Goal: Task Accomplishment & Management: Manage account settings

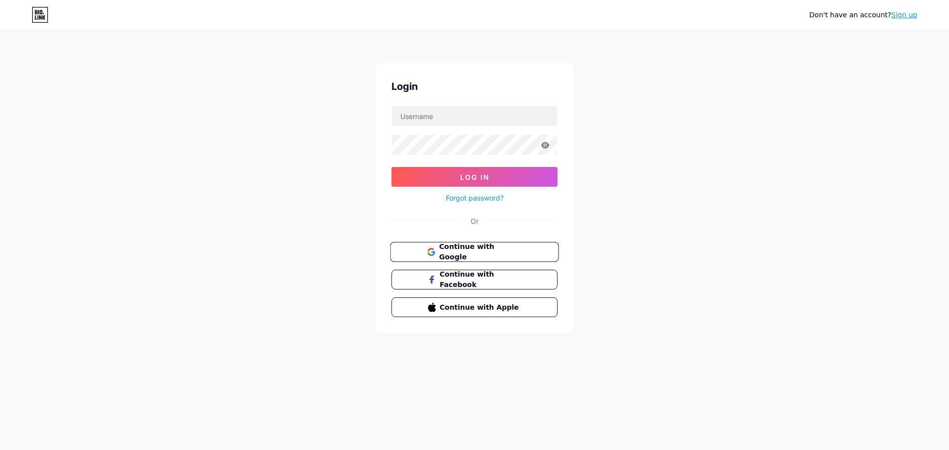
click at [491, 254] on span "Continue with Google" at bounding box center [480, 252] width 83 height 21
